Goal: Find specific page/section: Find specific page/section

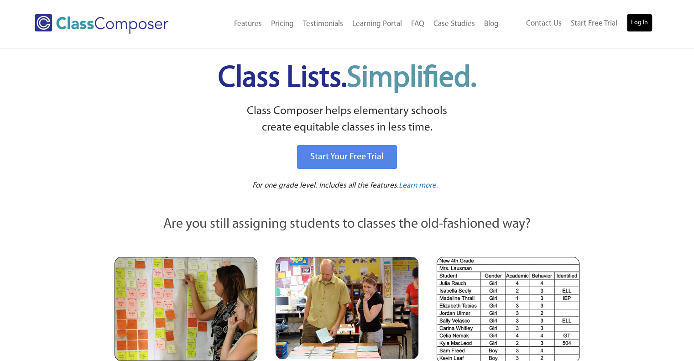
click at [647, 25] on link "Log In" at bounding box center [640, 23] width 26 height 18
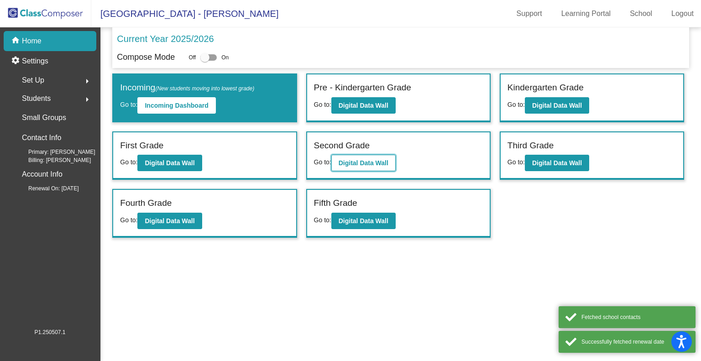
click at [369, 161] on b "Digital Data Wall" at bounding box center [364, 162] width 50 height 7
